Goal: Transaction & Acquisition: Purchase product/service

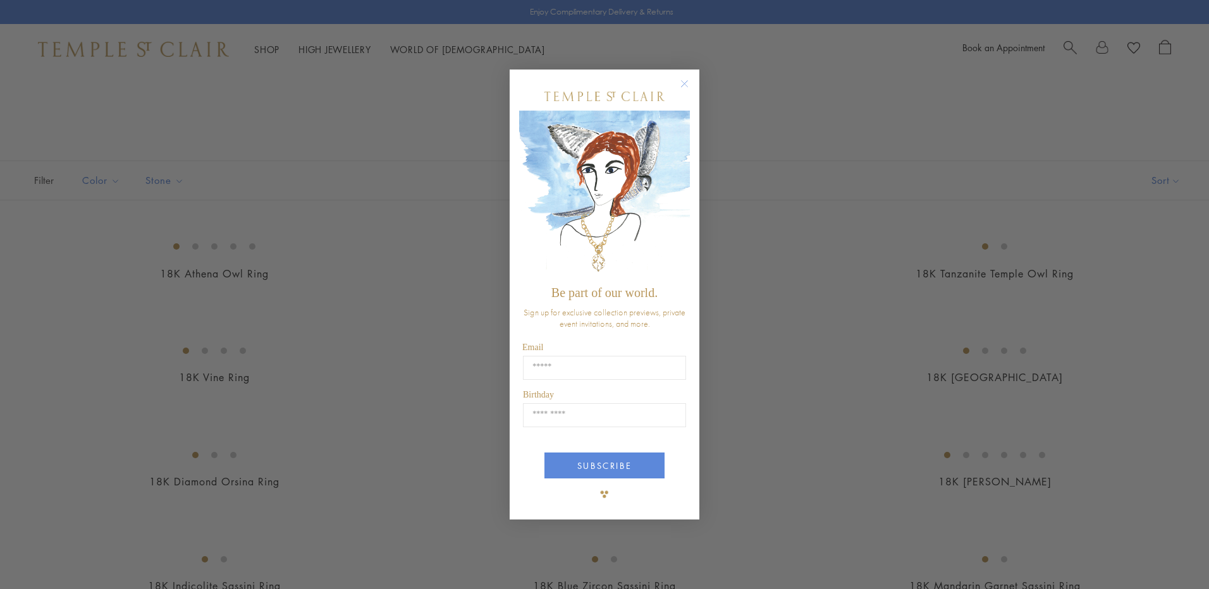
drag, startPoint x: 0, startPoint y: 0, endPoint x: 688, endPoint y: 107, distance: 696.3
click at [685, 77] on circle "Close dialog" at bounding box center [684, 84] width 15 height 15
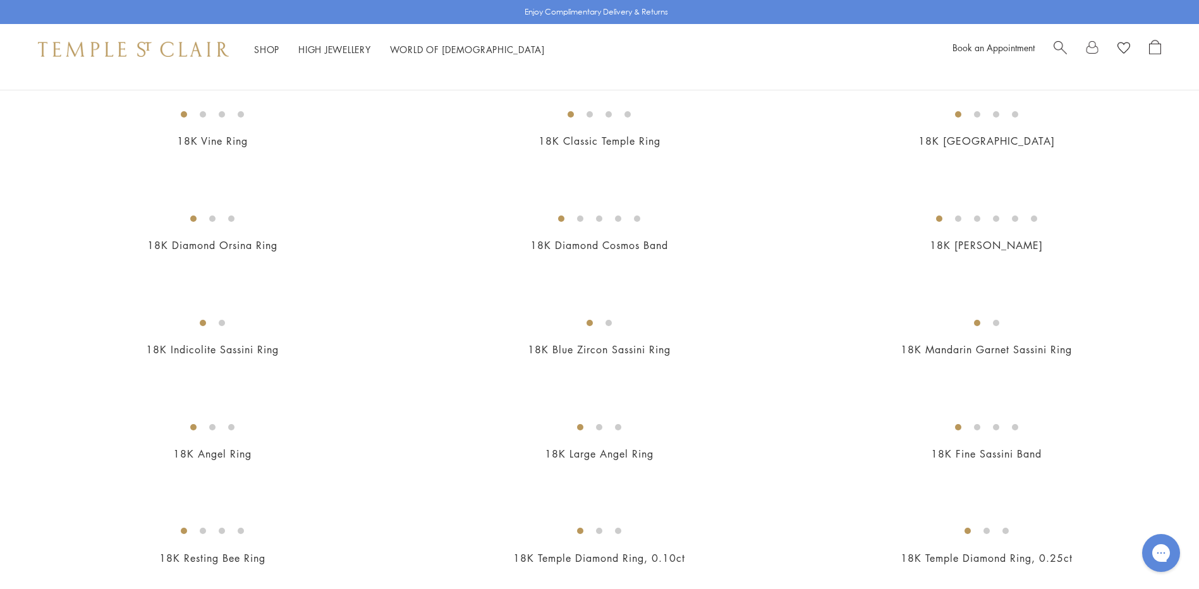
scroll to position [316, 0]
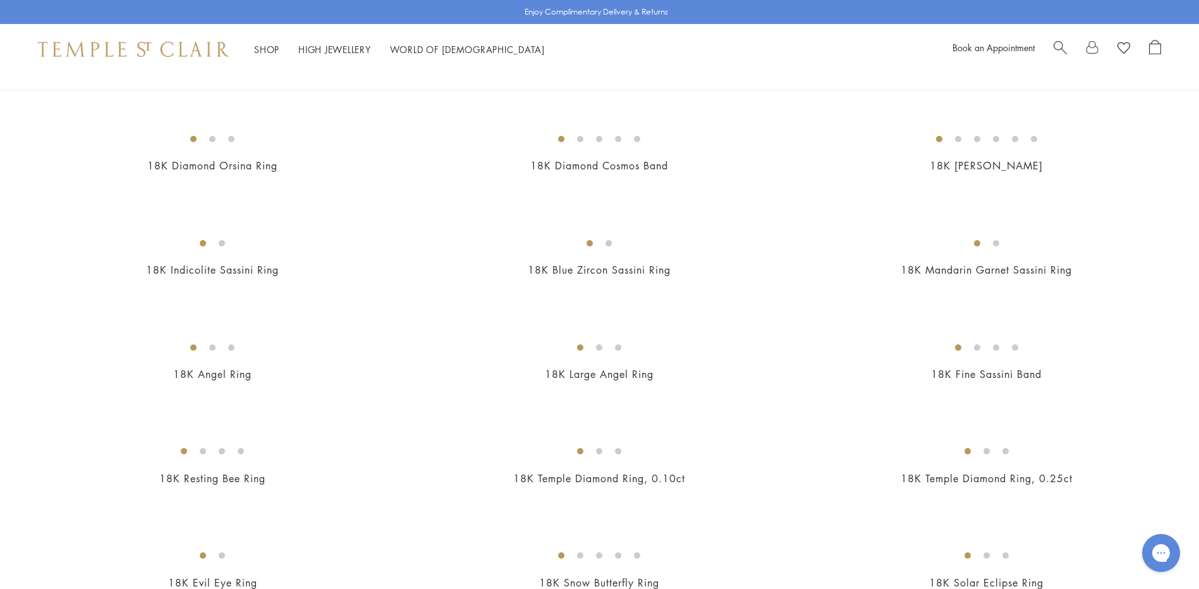
click at [0, 0] on img at bounding box center [0, 0] width 0 height 0
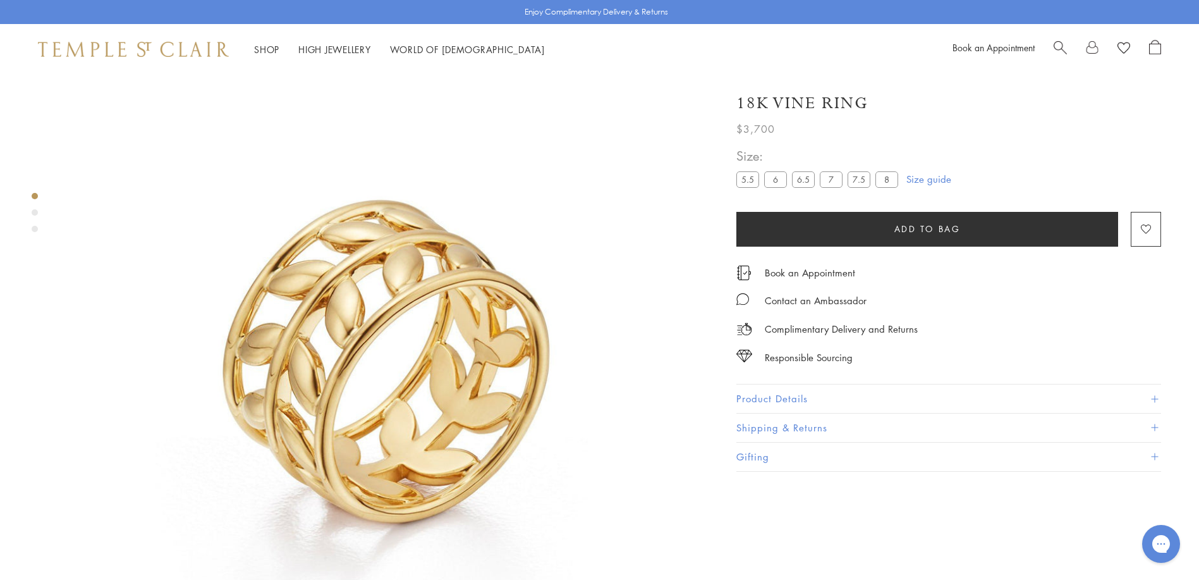
click at [882, 176] on label "8" at bounding box center [887, 179] width 23 height 16
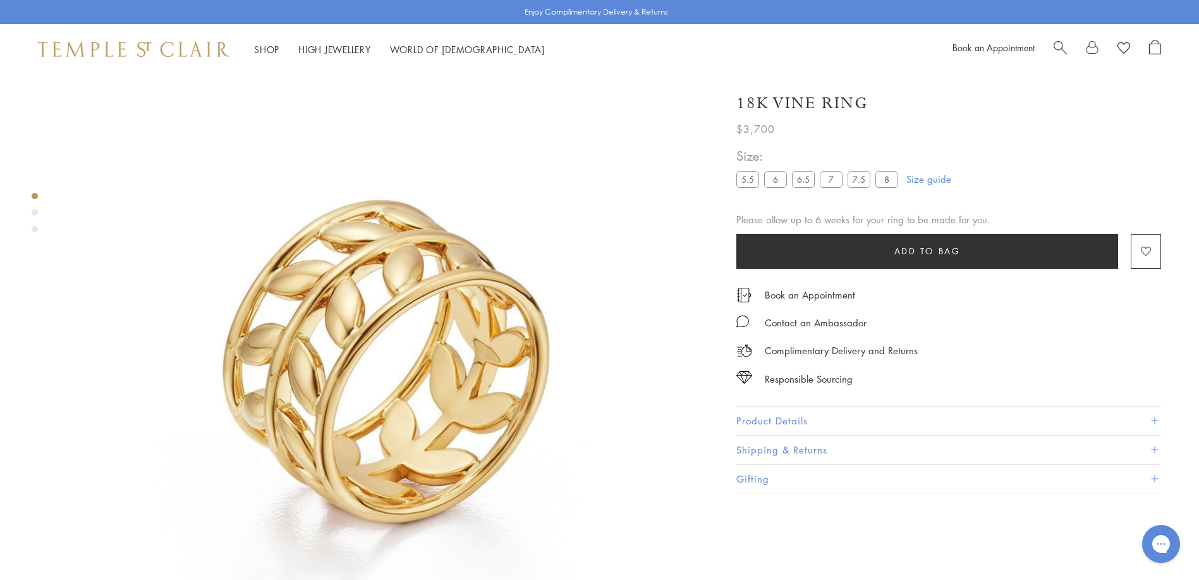
click at [827, 422] on button "Product Details" at bounding box center [949, 421] width 425 height 28
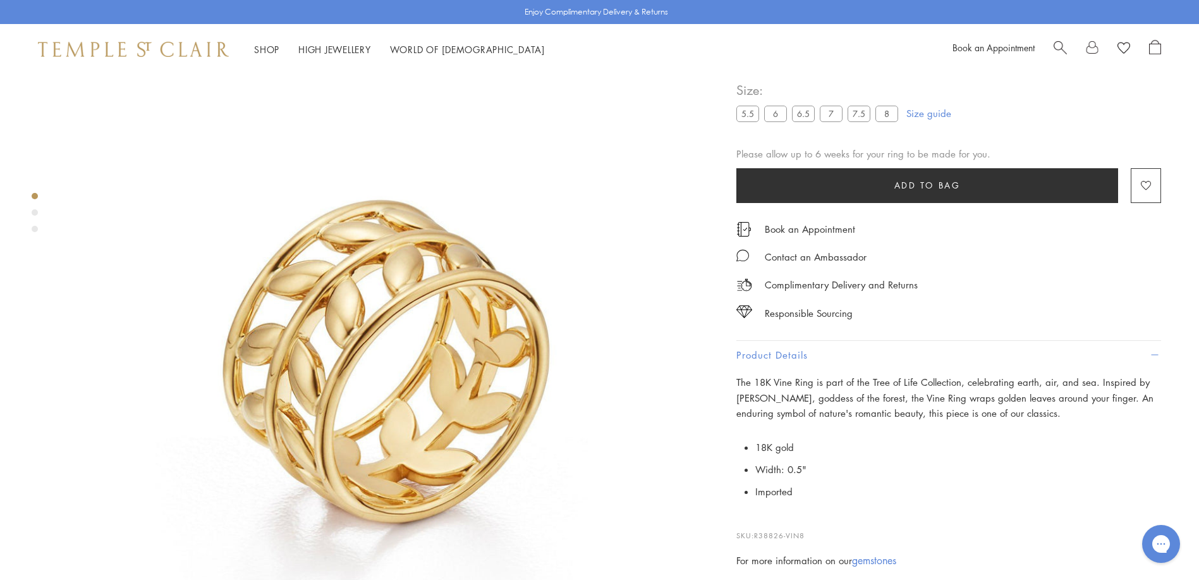
click at [34, 211] on div "Product gallery navigation" at bounding box center [35, 212] width 6 height 6
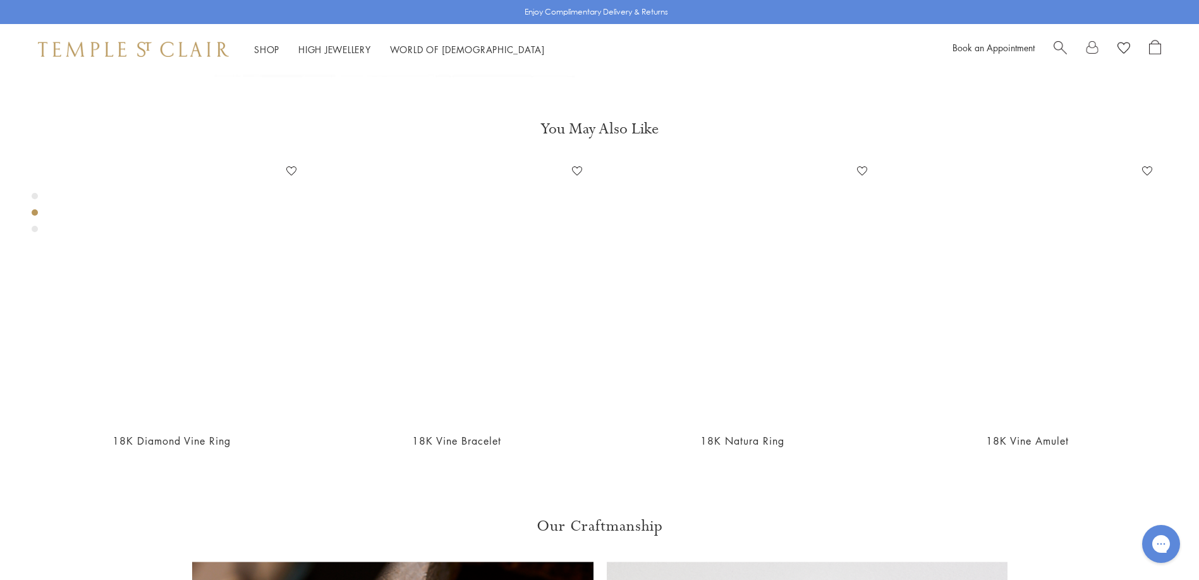
scroll to position [667, 0]
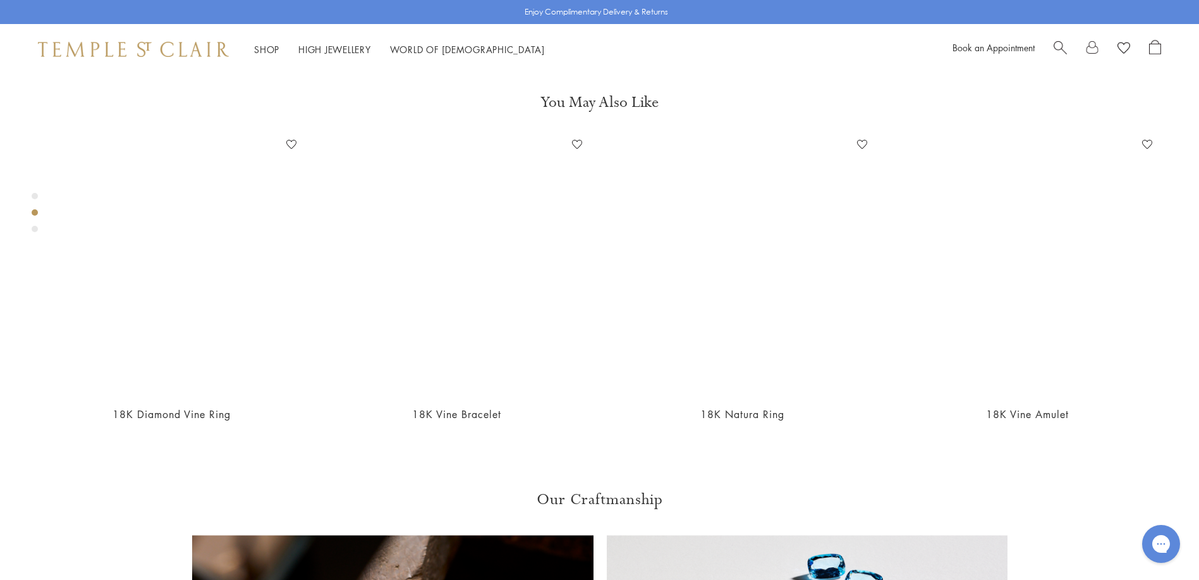
click at [35, 224] on div "Product gallery navigation" at bounding box center [35, 216] width 6 height 52
click at [35, 230] on div "Product gallery navigation" at bounding box center [35, 229] width 6 height 6
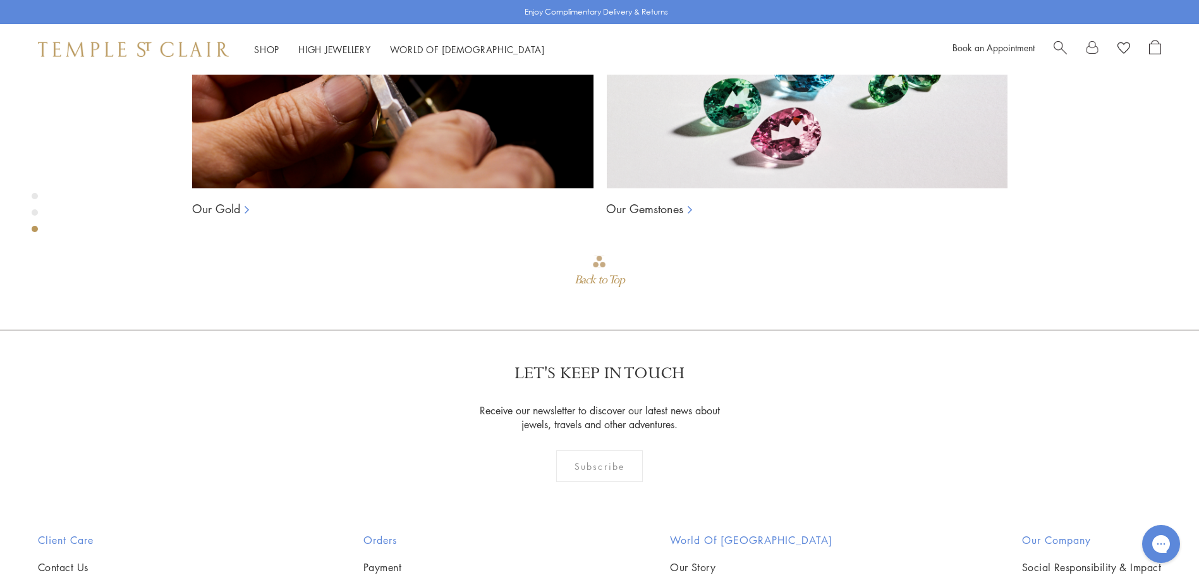
scroll to position [1310, 0]
